Goal: Submit feedback/report problem: Submit feedback/report problem

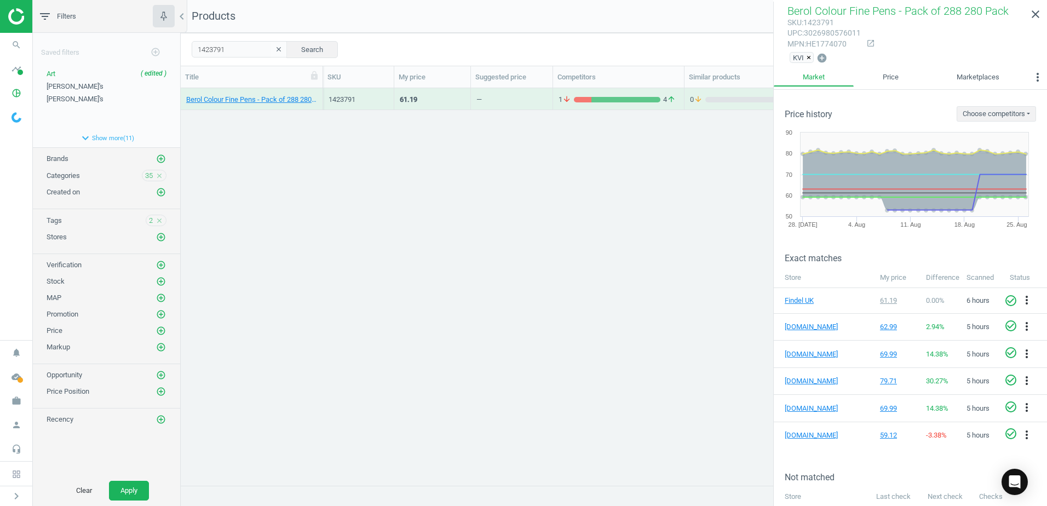
scroll to position [380, 858]
click at [106, 137] on button "expand_more Show more ( 11 )" at bounding box center [106, 138] width 147 height 19
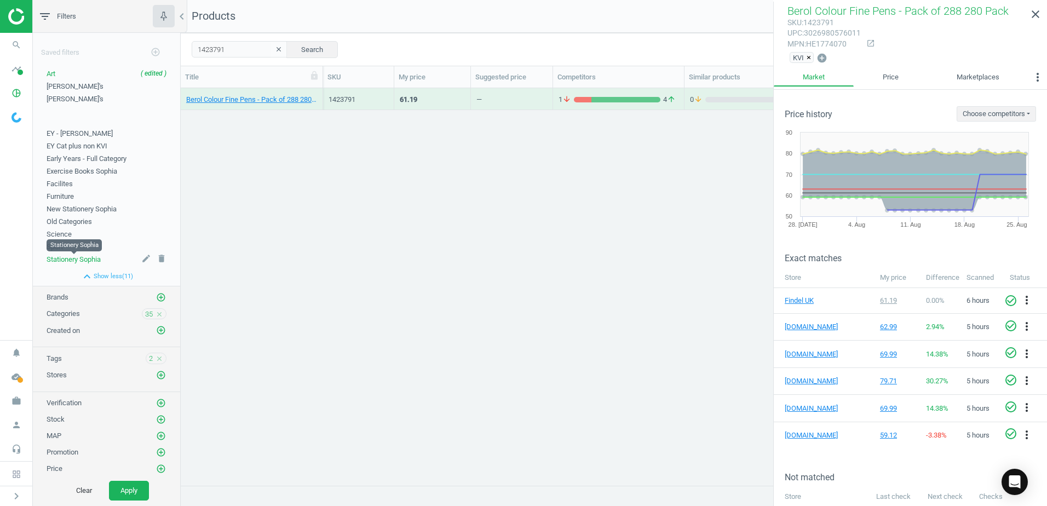
click at [59, 258] on span "Stationery Sophia" at bounding box center [74, 259] width 54 height 8
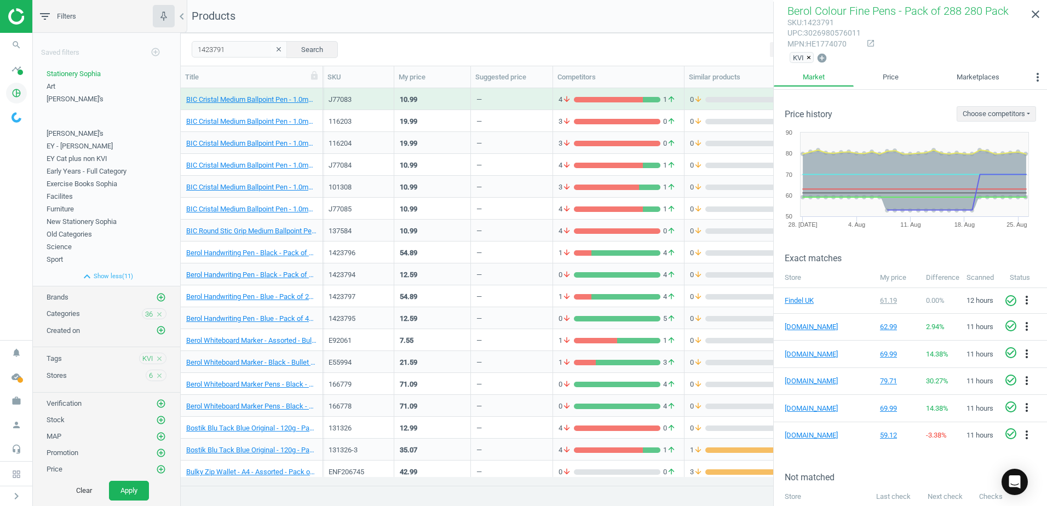
click at [18, 91] on icon "pie_chart_outlined" at bounding box center [16, 93] width 21 height 21
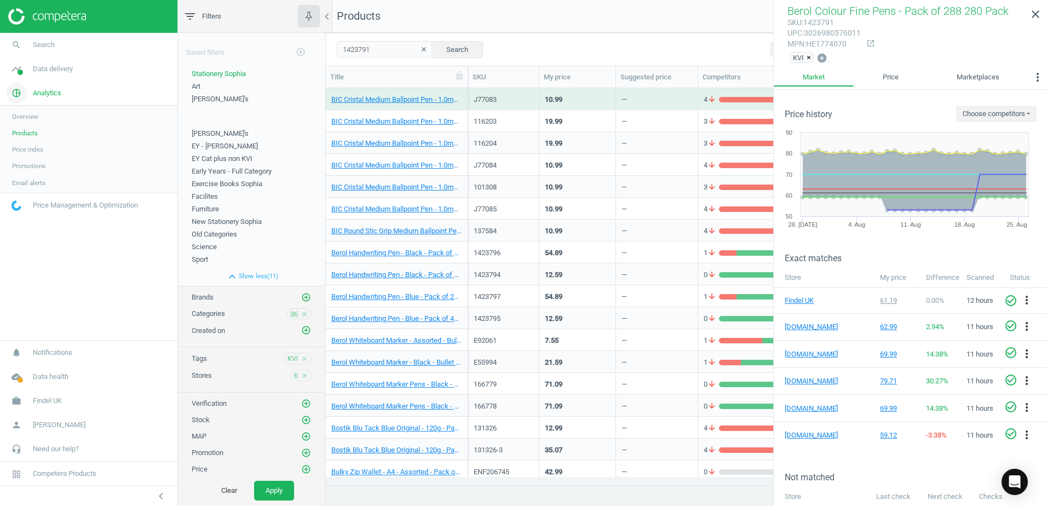
scroll to position [380, 713]
click at [368, 54] on input "1423791" at bounding box center [385, 49] width 96 height 16
drag, startPoint x: 373, startPoint y: 47, endPoint x: 324, endPoint y: 50, distance: 49.9
click at [324, 50] on div "filter_list Filters chevron_left Saved filters add_circle_outline Stationery [P…" at bounding box center [612, 253] width 869 height 506
paste input "15146"
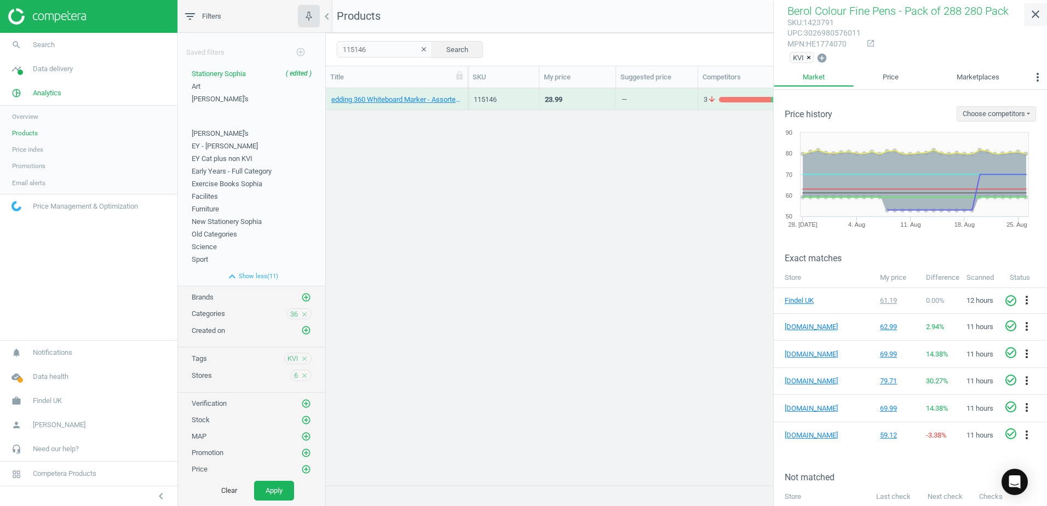
click at [1037, 20] on icon "close" at bounding box center [1035, 14] width 13 height 13
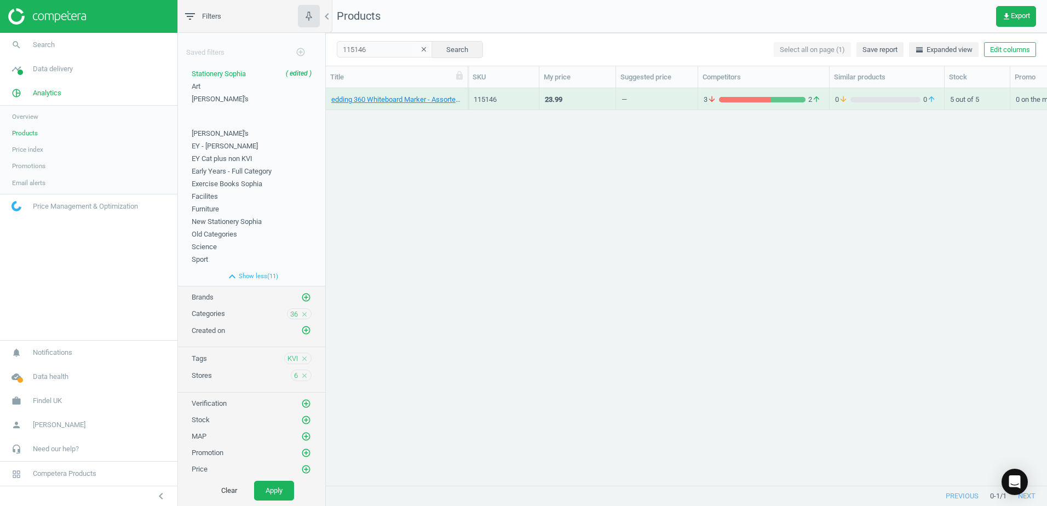
click at [463, 93] on div "edding 360 Whiteboard Marker - Assorted - Bullet Tip - Pack of 50 50 Pack" at bounding box center [397, 99] width 142 height 22
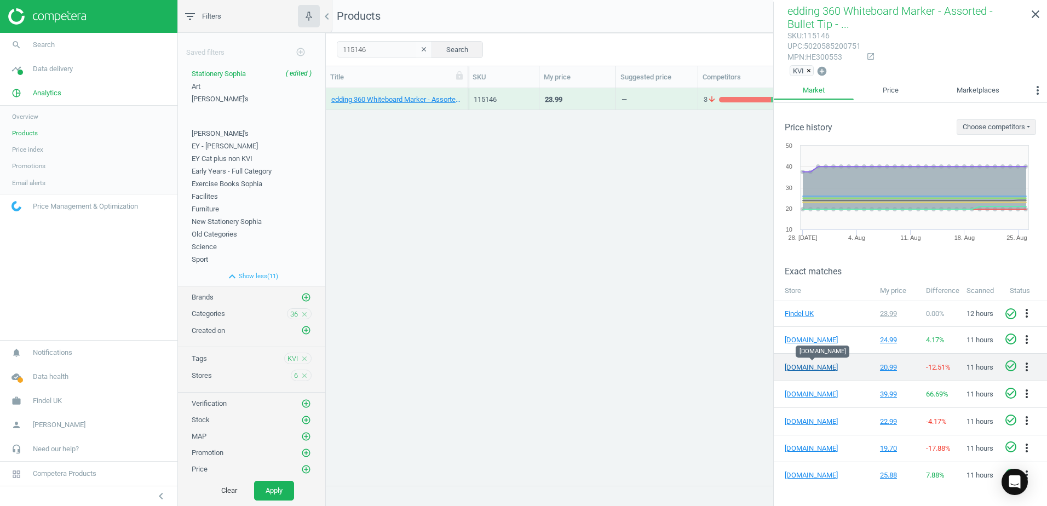
click at [800, 365] on link "[DOMAIN_NAME]" at bounding box center [811, 367] width 55 height 10
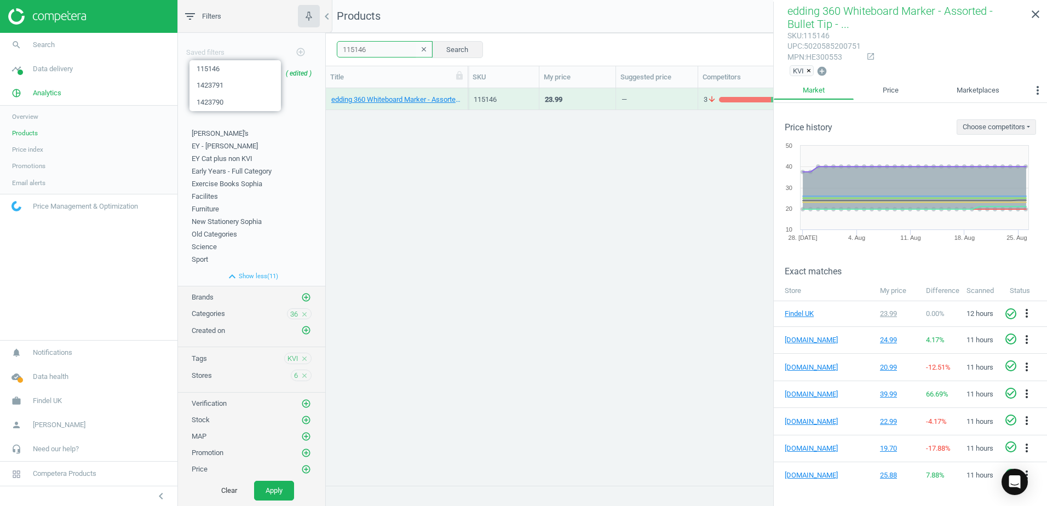
drag, startPoint x: 359, startPoint y: 51, endPoint x: 334, endPoint y: 47, distance: 24.9
click at [334, 47] on div "115146 clear Search Select all on page (1) Save report horizontal_split Expande…" at bounding box center [686, 49] width 721 height 33
paste input "423794"
click at [453, 49] on button "Search" at bounding box center [456, 49] width 51 height 16
click at [463, 93] on div "Berol Handwriting Pen - Black - Pack of 42 42 Pack" at bounding box center [397, 99] width 142 height 22
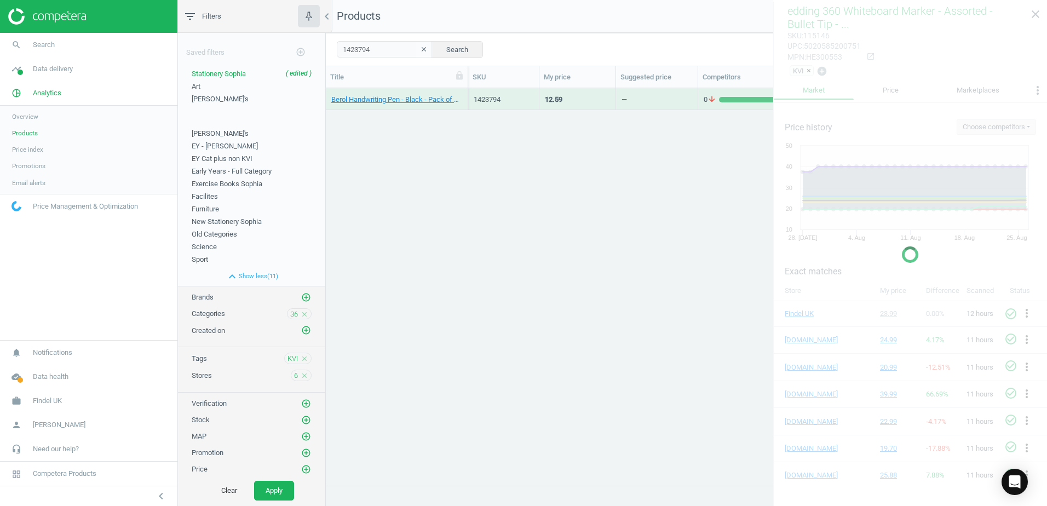
click at [463, 93] on div "Berol Handwriting Pen - Black - Pack of 42 42 Pack" at bounding box center [397, 99] width 142 height 22
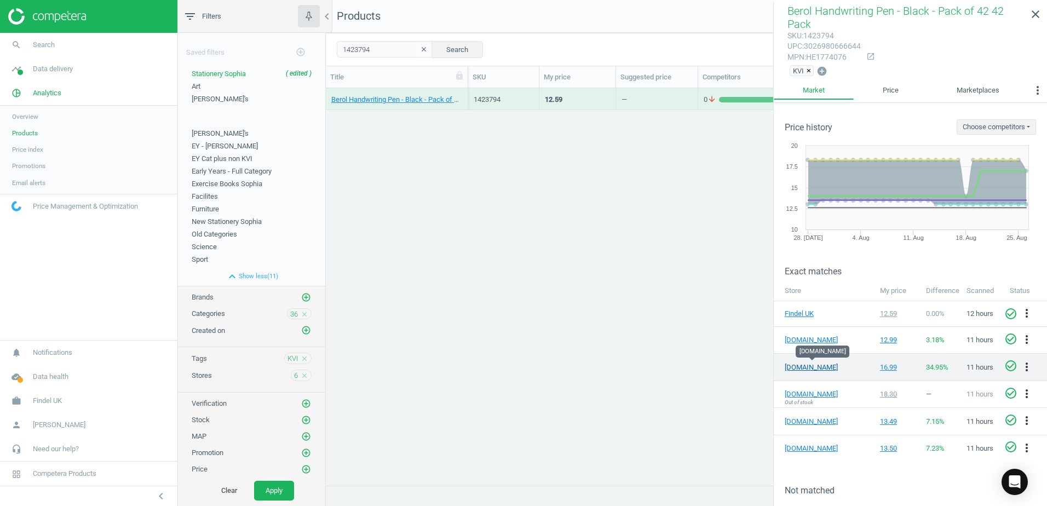
click at [800, 364] on link "[DOMAIN_NAME]" at bounding box center [811, 367] width 55 height 10
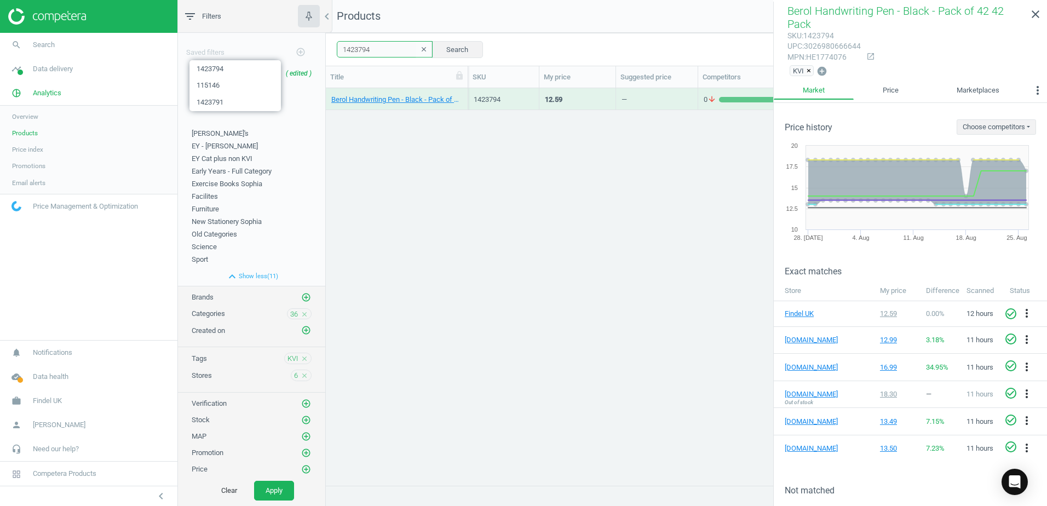
drag, startPoint x: 378, startPoint y: 51, endPoint x: 326, endPoint y: 49, distance: 51.5
click at [326, 49] on div "1423794 clear Search Select all on page (1) Save report horizontal_split Expand…" at bounding box center [686, 49] width 721 height 33
paste input "5"
click at [452, 50] on button "Search" at bounding box center [456, 49] width 51 height 16
click at [462, 92] on div "Berol Handwriting Pen - Blue - Pack of 42 42 Pack" at bounding box center [397, 99] width 142 height 22
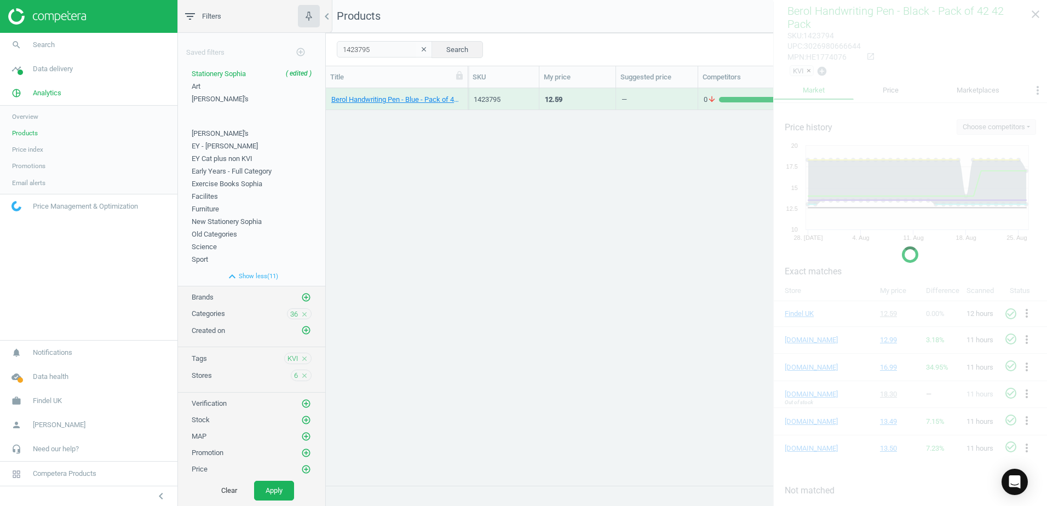
click at [462, 92] on div "Berol Handwriting Pen - Blue - Pack of 42 42 Pack" at bounding box center [397, 99] width 142 height 22
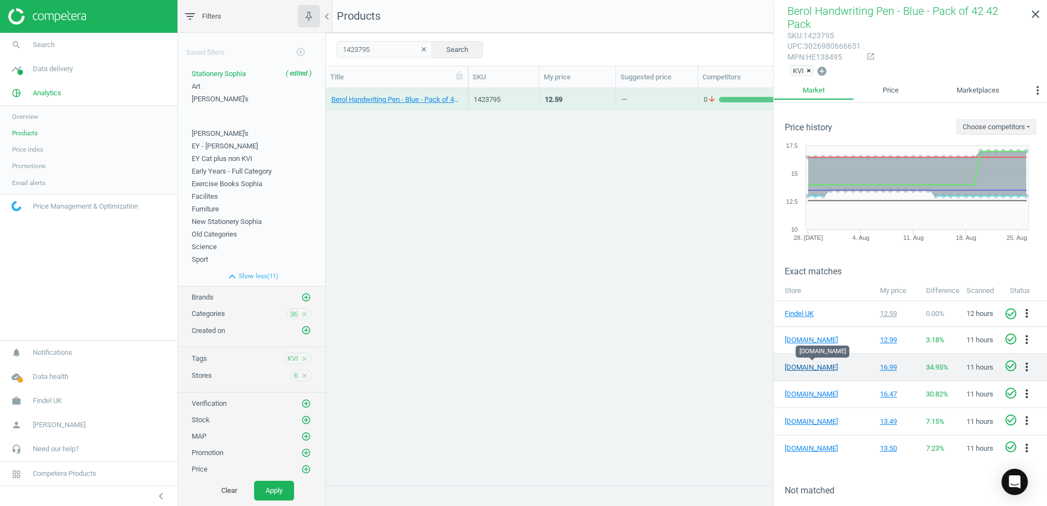
click at [803, 363] on link "[DOMAIN_NAME]" at bounding box center [811, 367] width 55 height 10
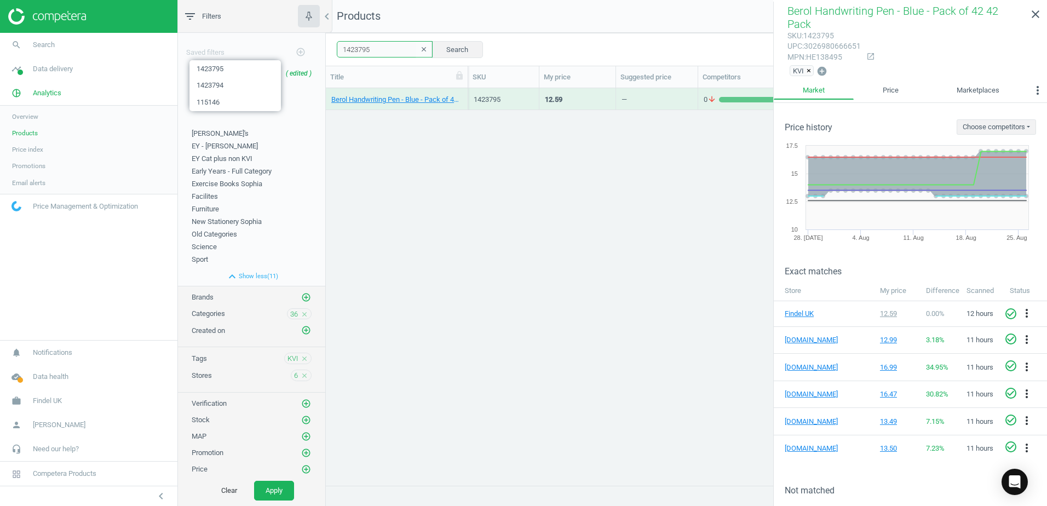
drag, startPoint x: 378, startPoint y: 50, endPoint x: 333, endPoint y: 50, distance: 45.4
click at [333, 50] on div "1423795 clear Search Select all on page (1) Save report horizontal_split Expand…" at bounding box center [686, 49] width 721 height 33
paste input "6"
click at [457, 45] on button "Search" at bounding box center [456, 49] width 51 height 16
click at [464, 92] on div "Berol Handwriting Pen - Black - Pack of 200 200 Pack" at bounding box center [397, 99] width 142 height 22
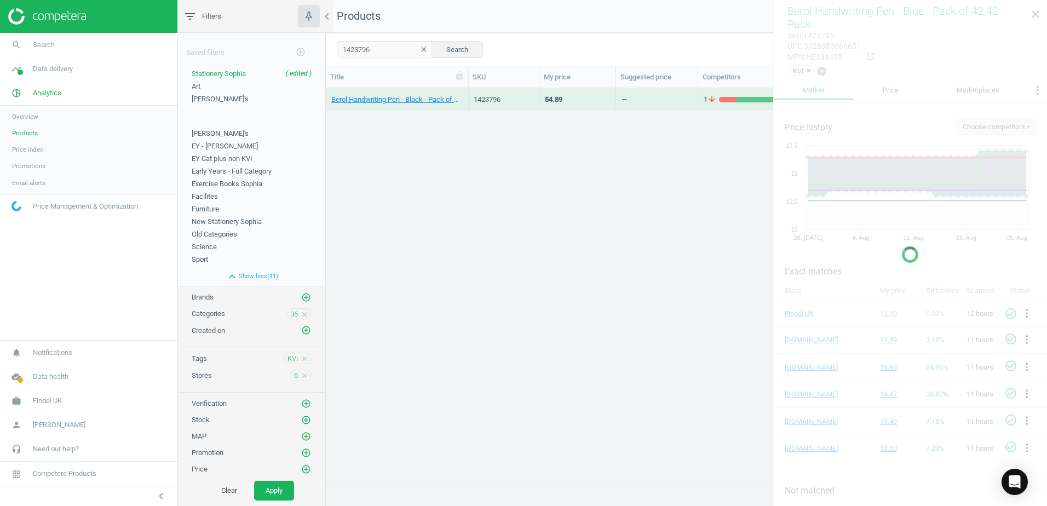
click at [464, 92] on div "Berol Handwriting Pen - Black - Pack of 200 200 Pack" at bounding box center [397, 99] width 142 height 22
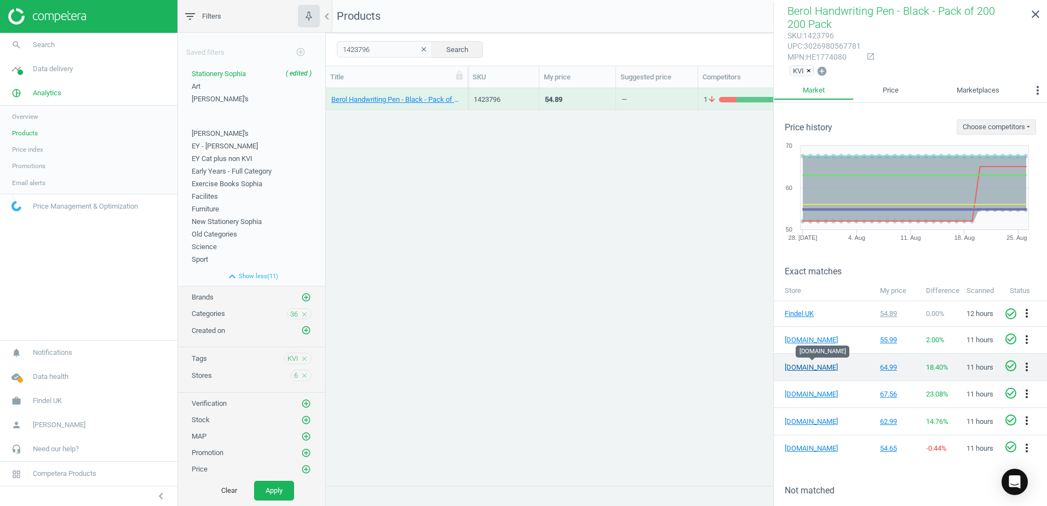
click at [804, 365] on link "[DOMAIN_NAME]" at bounding box center [811, 367] width 55 height 10
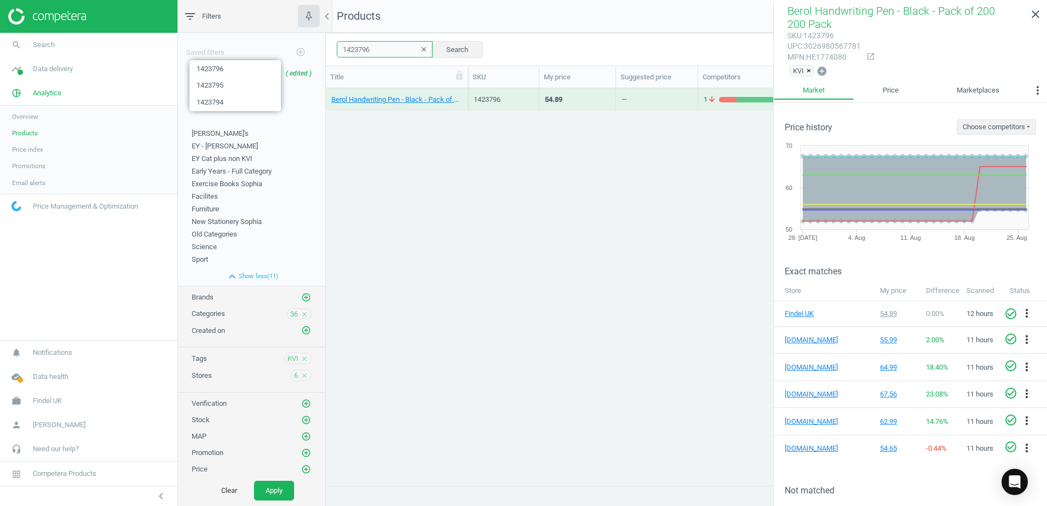
drag, startPoint x: 384, startPoint y: 51, endPoint x: 334, endPoint y: 45, distance: 50.1
click at [334, 45] on div "1423796 clear Search Select all on page (1) Save report horizontal_split Expand…" at bounding box center [686, 49] width 721 height 33
paste input "7"
click at [462, 49] on button "Search" at bounding box center [456, 49] width 51 height 16
click at [463, 94] on div "Berol Handwriting Pen - Blue - Pack of 200 200 Pack" at bounding box center [397, 99] width 142 height 22
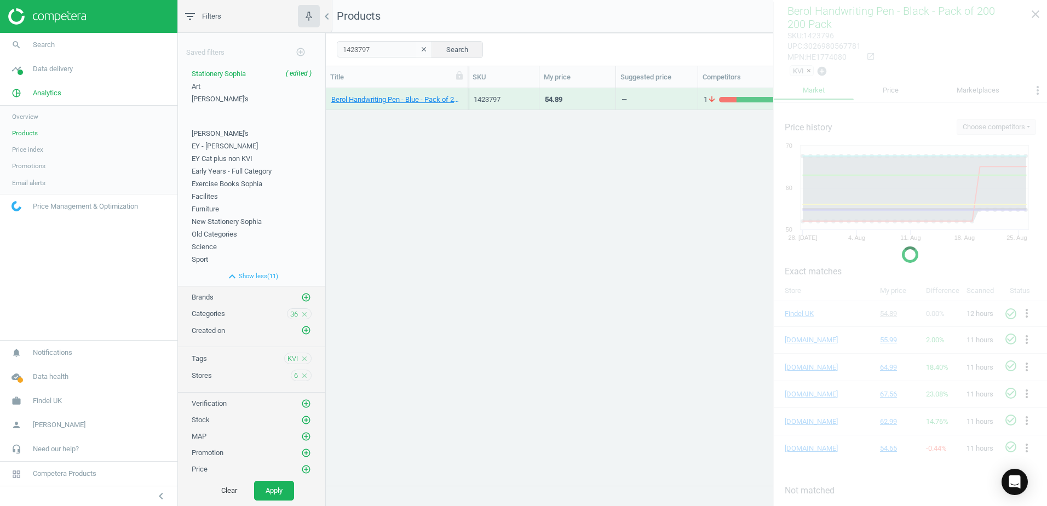
click at [463, 94] on div "Berol Handwriting Pen - Blue - Pack of 200 200 Pack" at bounding box center [397, 99] width 142 height 22
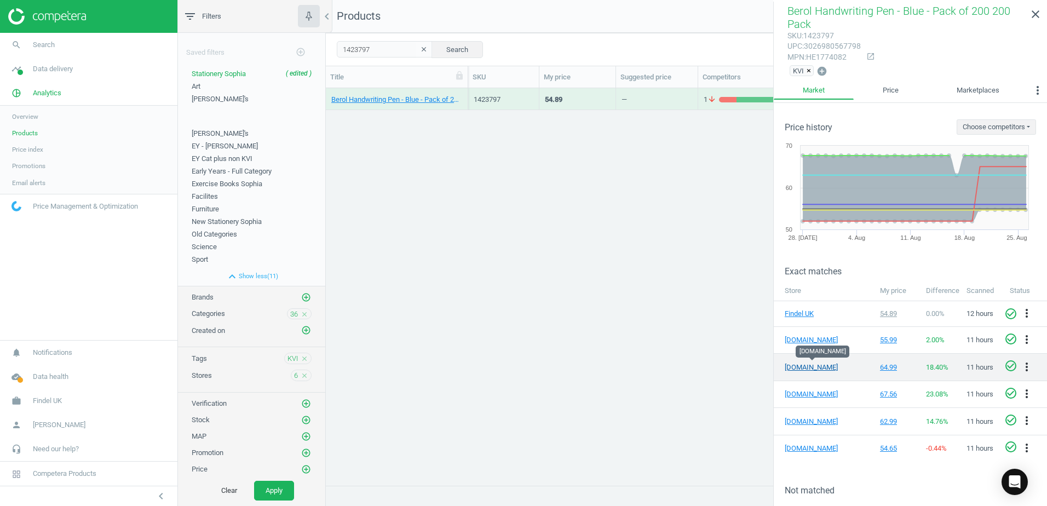
click at [797, 367] on link "[DOMAIN_NAME]" at bounding box center [811, 367] width 55 height 10
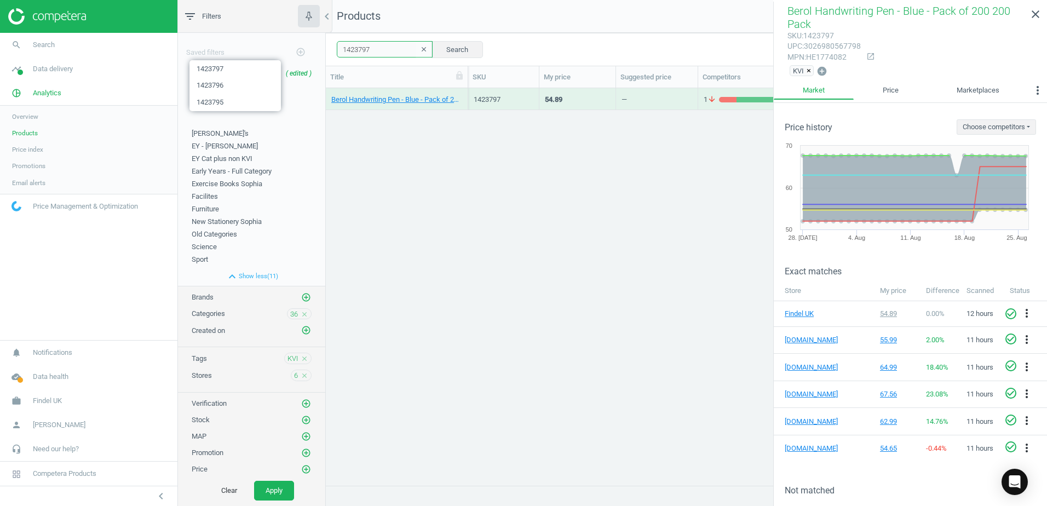
drag, startPoint x: 365, startPoint y: 52, endPoint x: 331, endPoint y: 51, distance: 33.9
click at [331, 51] on div "1423797 clear Search Select all on page (1) Save report horizontal_split Expand…" at bounding box center [686, 49] width 721 height 33
paste input "66778"
click at [455, 47] on button "Search" at bounding box center [456, 49] width 51 height 16
click at [465, 98] on div "Berol Whiteboard Marker Pens - Black - Fine Tip - Pack of 192 192 Pack" at bounding box center [397, 99] width 142 height 22
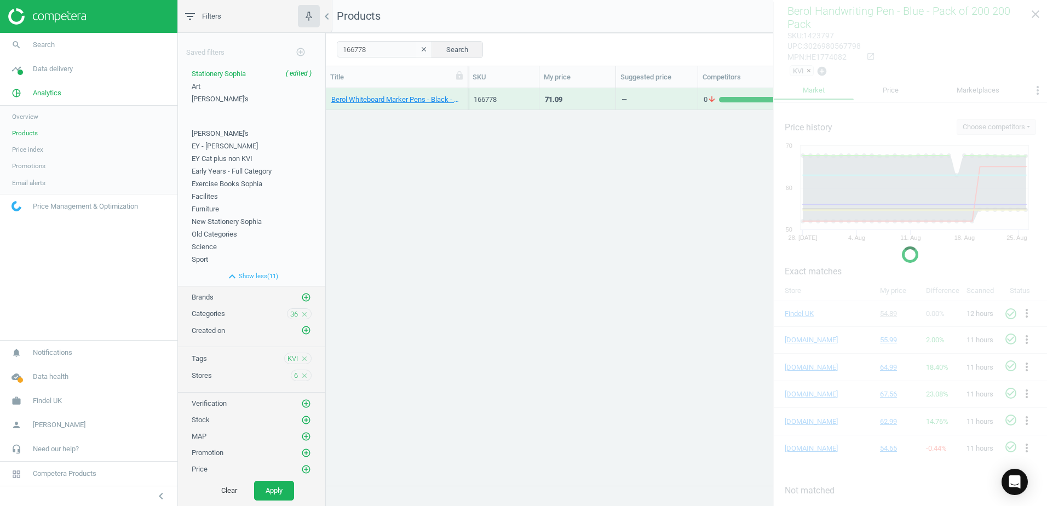
click at [465, 98] on div "Berol Whiteboard Marker Pens - Black - Fine Tip - Pack of 192 192 Pack" at bounding box center [397, 99] width 142 height 22
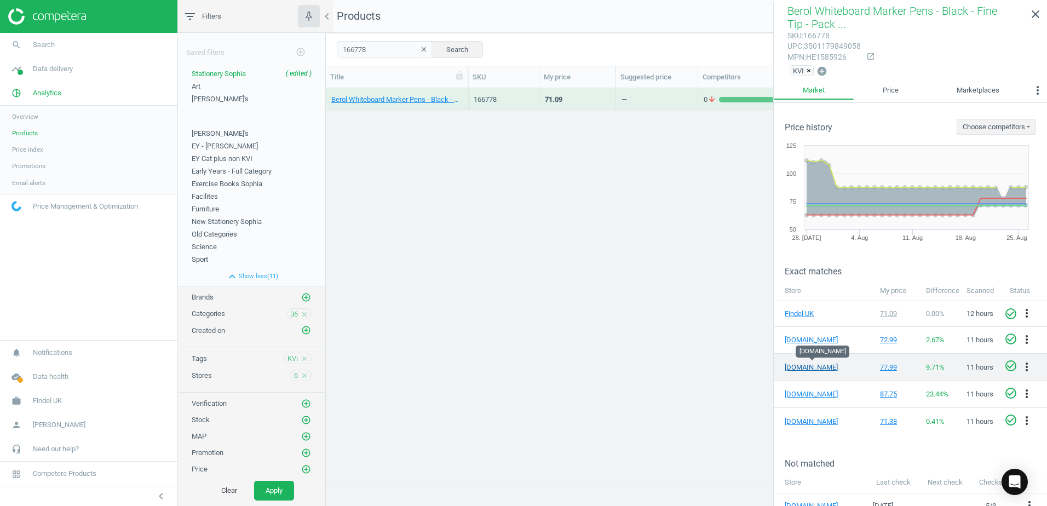
click at [796, 366] on link "[DOMAIN_NAME]" at bounding box center [811, 367] width 55 height 10
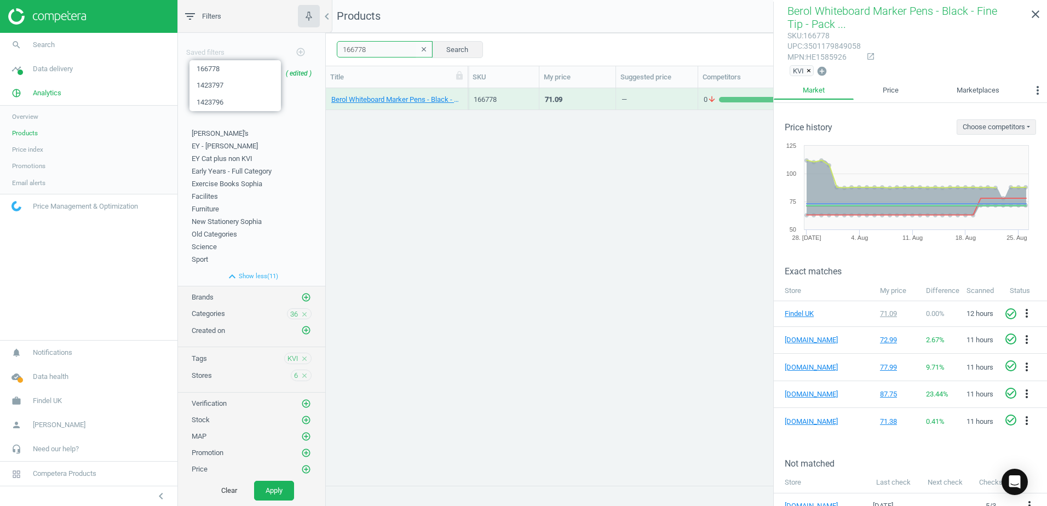
drag, startPoint x: 373, startPoint y: 49, endPoint x: 325, endPoint y: 48, distance: 48.2
click at [325, 48] on div "filter_list Filters chevron_left Saved filters add_circle_outline Stationery [P…" at bounding box center [612, 253] width 869 height 506
paste input "9"
click at [444, 49] on button "Search" at bounding box center [456, 49] width 51 height 16
click at [464, 95] on div "Berol Whiteboard Marker Pens - Black - Broad - Pack of 192 192 Pack" at bounding box center [397, 99] width 142 height 22
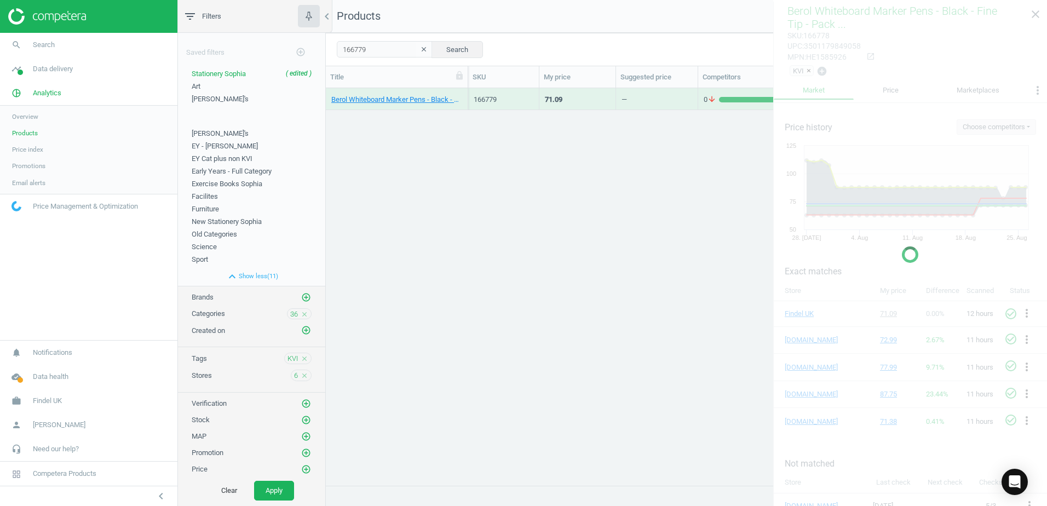
click at [464, 95] on div "Berol Whiteboard Marker Pens - Black - Broad - Pack of 192 192 Pack" at bounding box center [397, 99] width 142 height 22
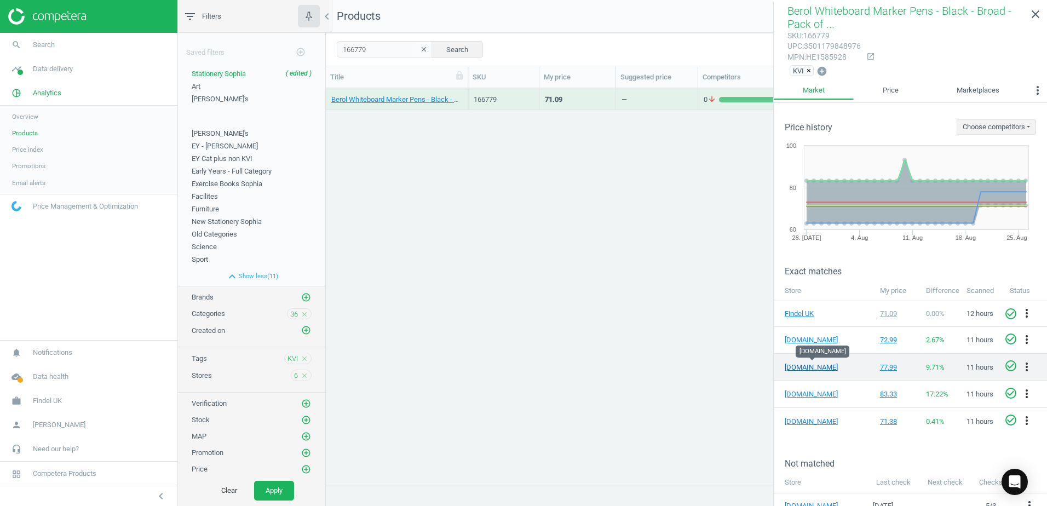
click at [789, 362] on link "[DOMAIN_NAME]" at bounding box center [811, 367] width 55 height 10
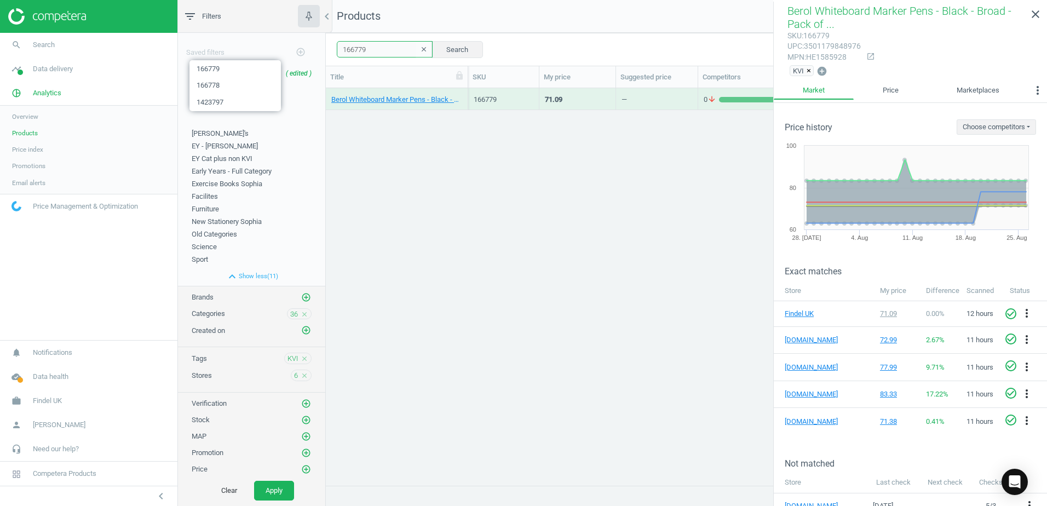
click at [334, 46] on div "166779 clear Search Select all on page (1) Save report horizontal_split Expande…" at bounding box center [686, 49] width 721 height 33
paste input "84483"
type input "184483"
click at [447, 50] on button "Search" at bounding box center [456, 49] width 51 height 16
click at [461, 91] on div "Classmates Whiteboard Marker - Black - Bullet Tip - Pack of 50 50 Pack" at bounding box center [396, 98] width 131 height 19
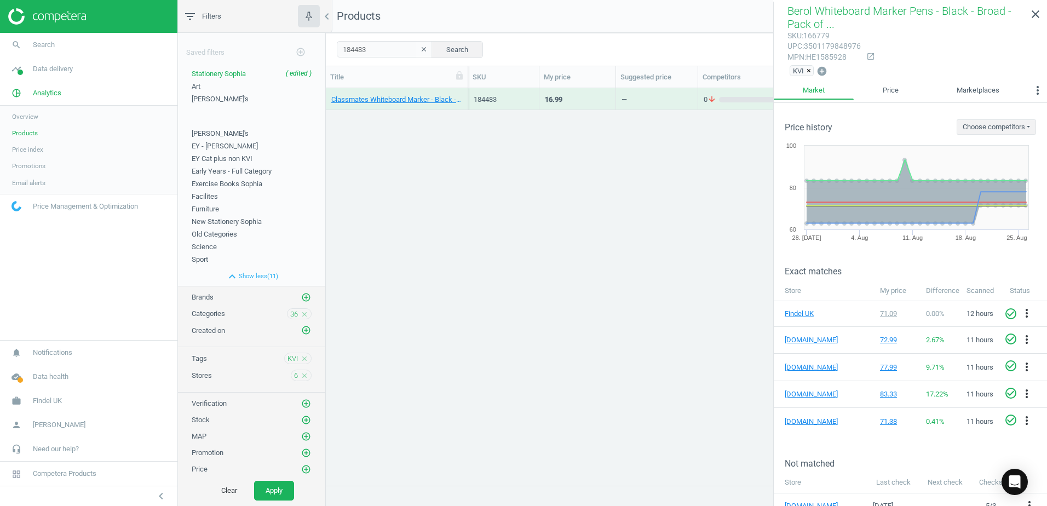
click at [461, 91] on div "Classmates Whiteboard Marker - Black - Bullet Tip - Pack of 50 50 Pack" at bounding box center [396, 98] width 131 height 19
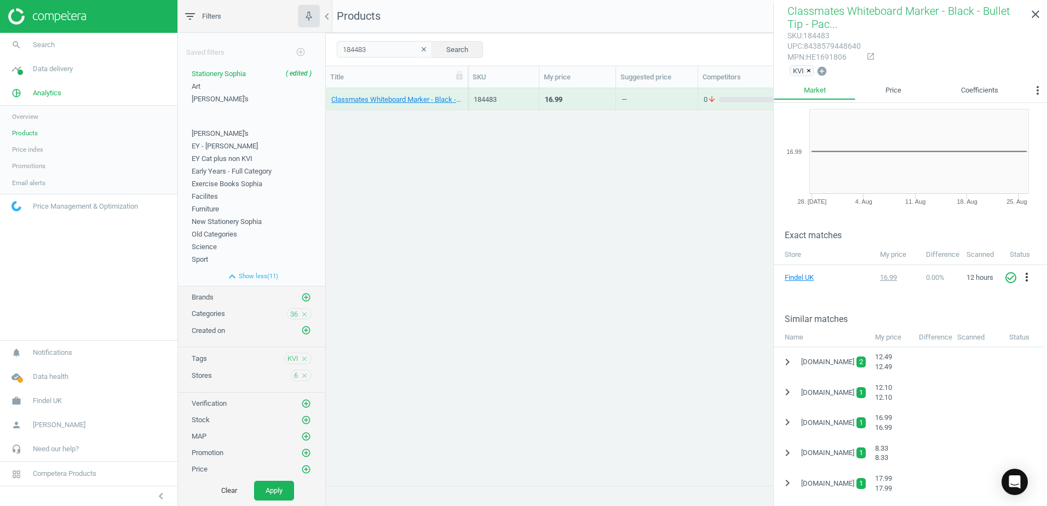
scroll to position [109, 0]
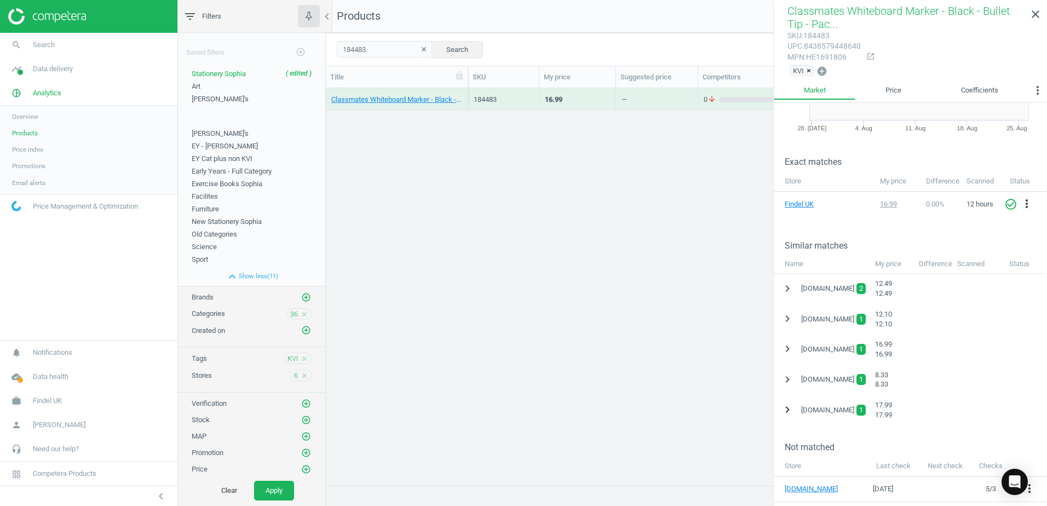
click at [787, 409] on icon "chevron_right" at bounding box center [787, 409] width 13 height 13
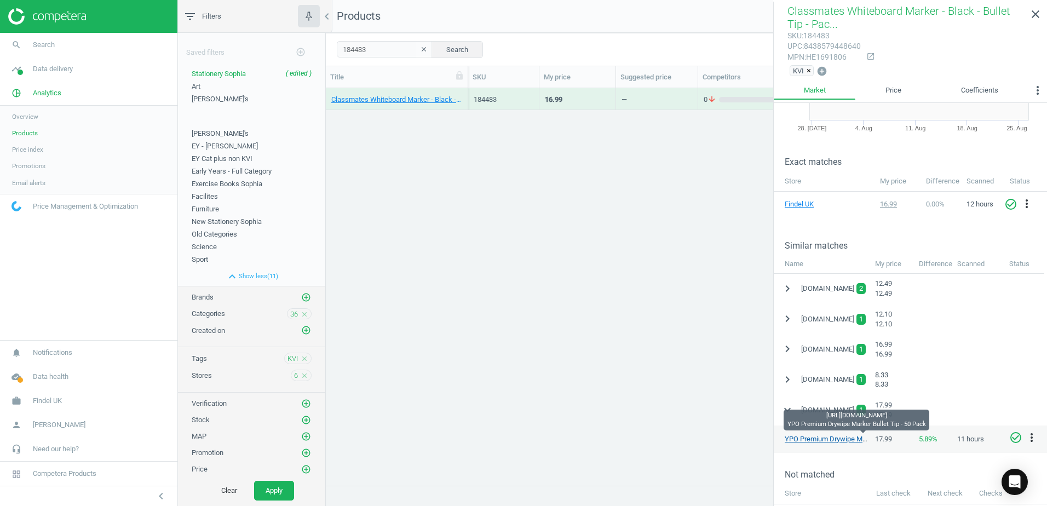
click at [804, 438] on link "YPO Premium Drywipe Marker Bullet Tip - 50 Pack" at bounding box center [861, 439] width 155 height 8
click at [798, 436] on link "YPO Premium Drywipe Marker Bullet Tip - 50 Pack" at bounding box center [861, 439] width 155 height 8
click at [1032, 437] on icon "more_vert" at bounding box center [1031, 437] width 13 height 13
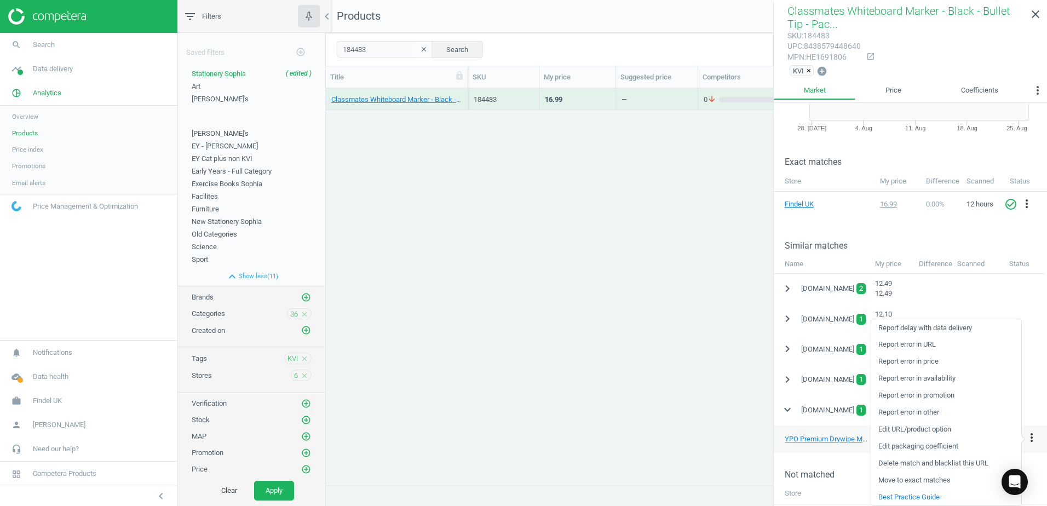
click at [933, 360] on link "Report error in price" at bounding box center [946, 361] width 150 height 17
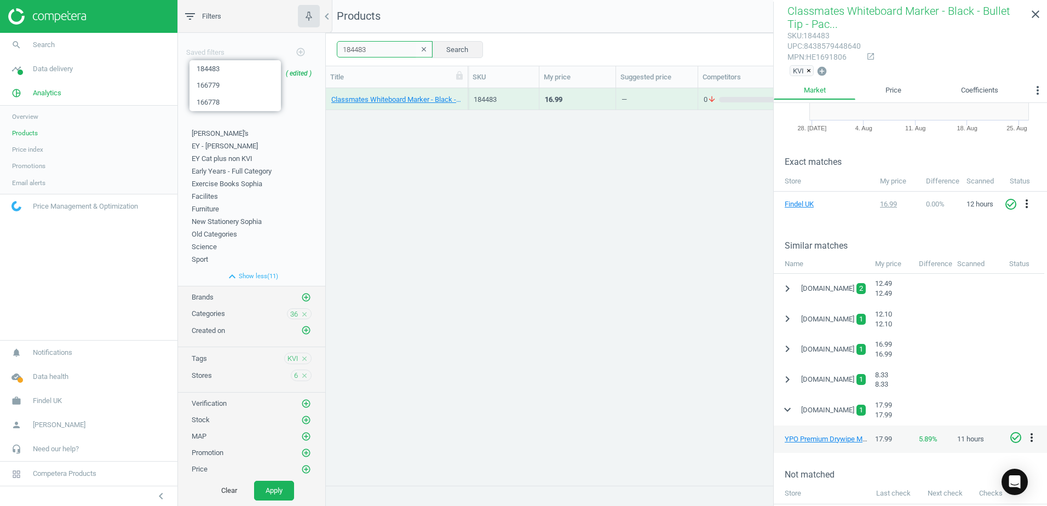
drag, startPoint x: 373, startPoint y: 50, endPoint x: 337, endPoint y: 48, distance: 36.2
click at [337, 48] on input "184483" at bounding box center [385, 49] width 96 height 16
paste input "423796"
click at [449, 47] on button "Search" at bounding box center [456, 49] width 51 height 16
click at [465, 93] on div "Berol Handwriting Pen - Black - Pack of 200 200 Pack" at bounding box center [397, 99] width 142 height 22
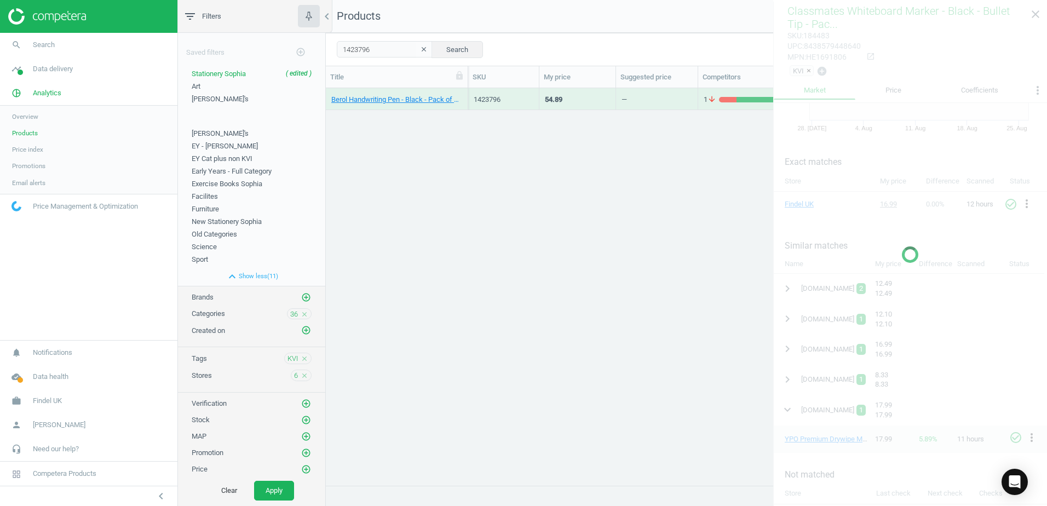
click at [465, 93] on div "Berol Handwriting Pen - Black - Pack of 200 200 Pack" at bounding box center [397, 99] width 142 height 22
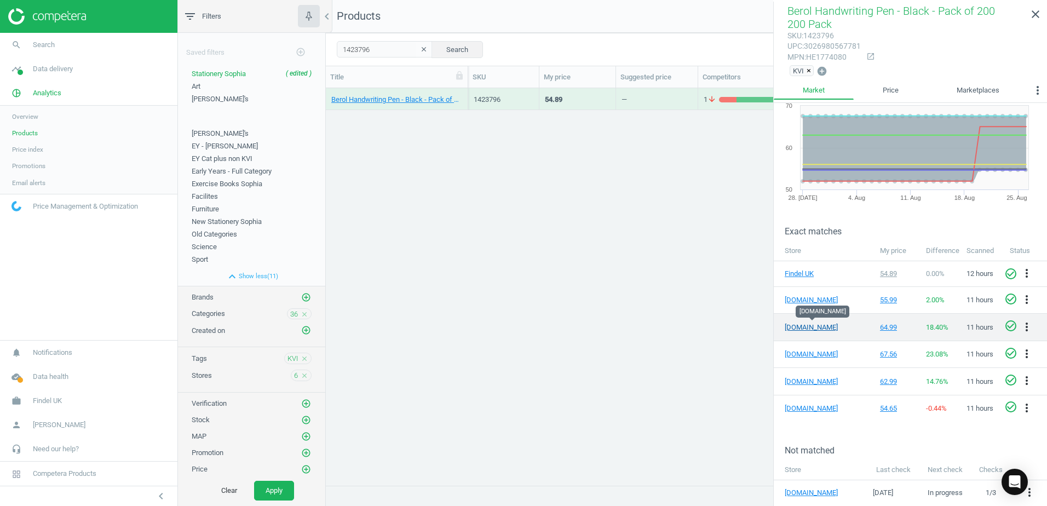
click at [799, 324] on link "[DOMAIN_NAME]" at bounding box center [811, 327] width 55 height 10
click at [1020, 328] on icon "more_vert" at bounding box center [1026, 326] width 13 height 13
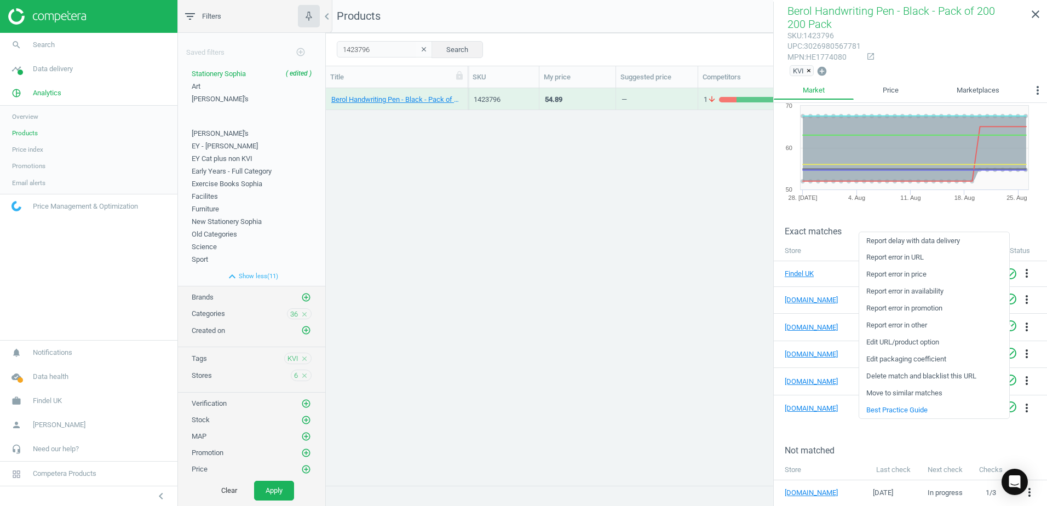
click at [884, 274] on link "Report error in price" at bounding box center [934, 274] width 150 height 17
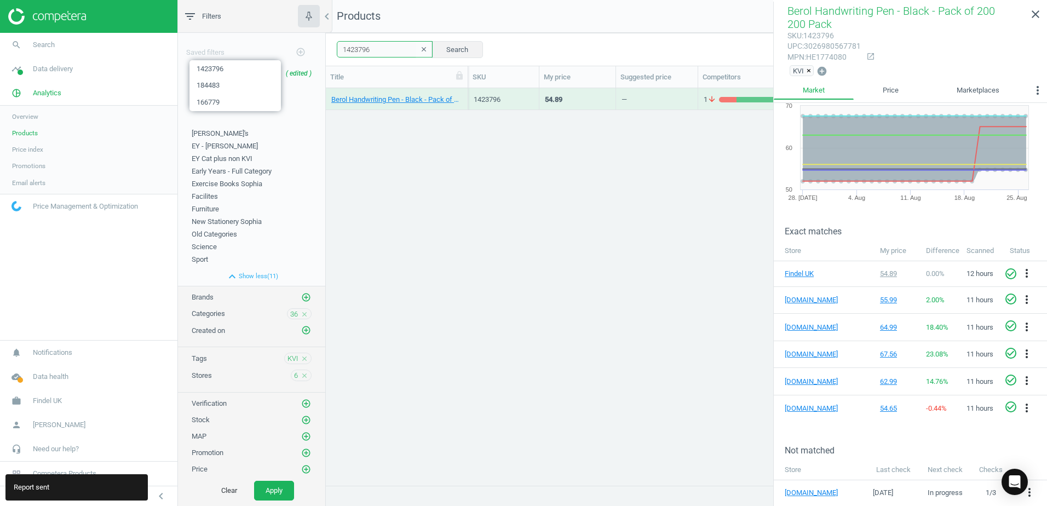
drag, startPoint x: 340, startPoint y: 49, endPoint x: 333, endPoint y: 49, distance: 6.6
click at [333, 49] on div "1423796 clear Search Select all on page (1) Save report horizontal_split Expand…" at bounding box center [686, 49] width 721 height 33
paste input "66779"
type input "166779"
click at [446, 47] on button "Search" at bounding box center [456, 49] width 51 height 16
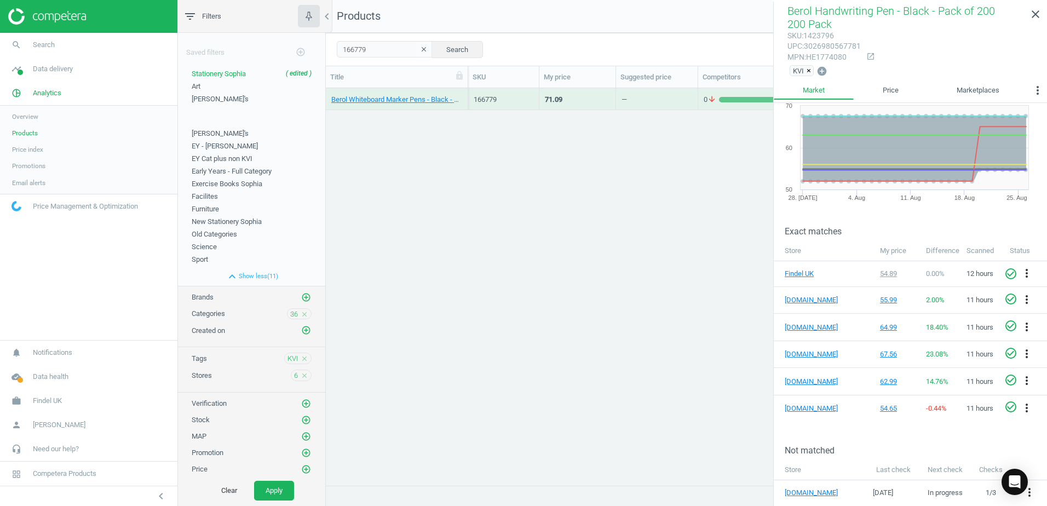
click at [464, 93] on div "Berol Whiteboard Marker Pens - Black - Broad - Pack of 192 192 Pack" at bounding box center [397, 99] width 142 height 22
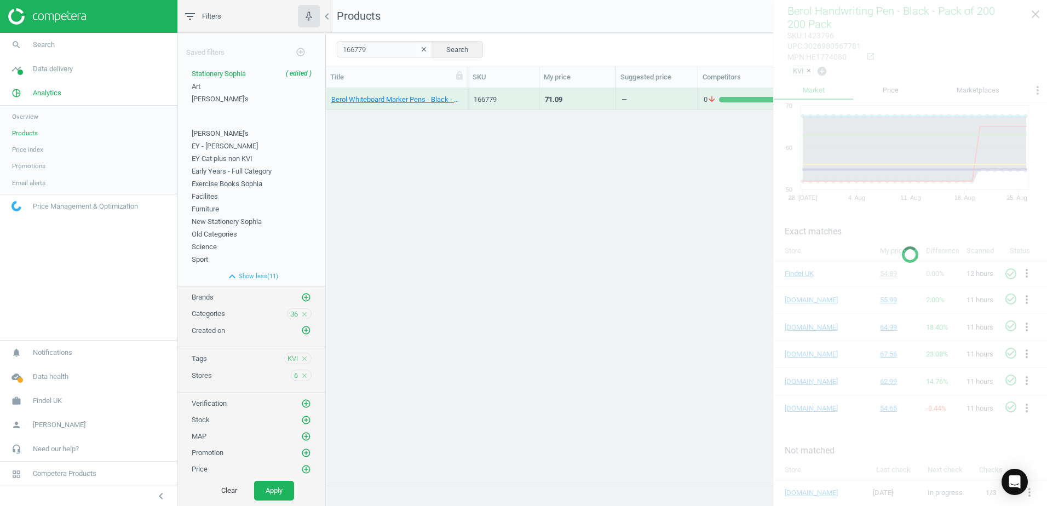
click at [464, 93] on div "Berol Whiteboard Marker Pens - Black - Broad - Pack of 192 192 Pack" at bounding box center [397, 99] width 142 height 22
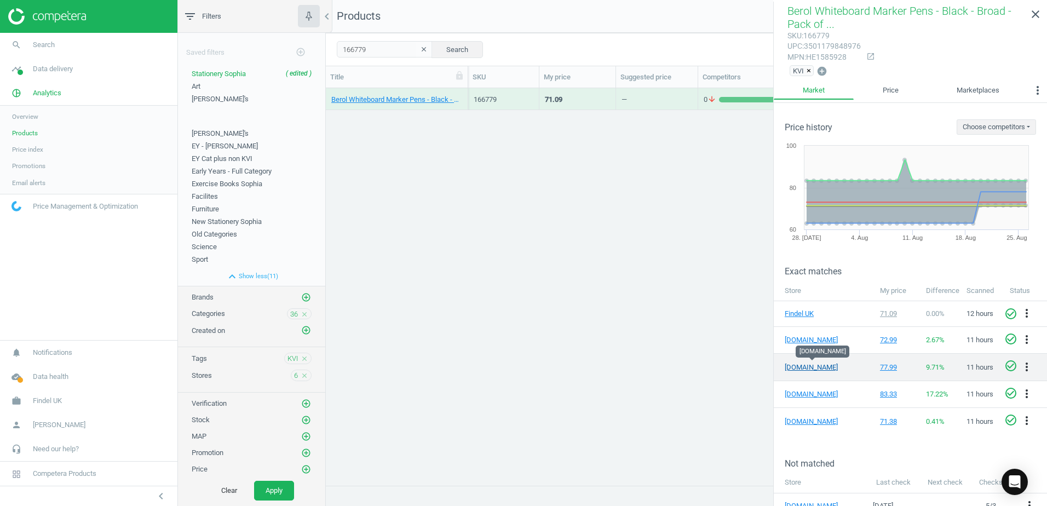
click at [805, 366] on link "[DOMAIN_NAME]" at bounding box center [811, 367] width 55 height 10
click at [1020, 368] on icon "more_vert" at bounding box center [1026, 366] width 13 height 13
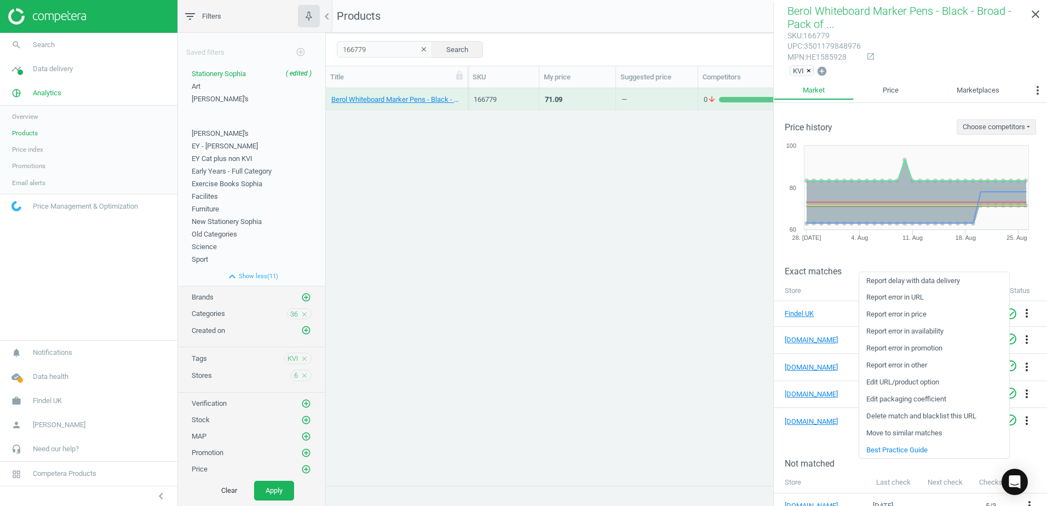
click at [888, 317] on link "Report error in price" at bounding box center [934, 314] width 150 height 17
